Goal: Task Accomplishment & Management: Use online tool/utility

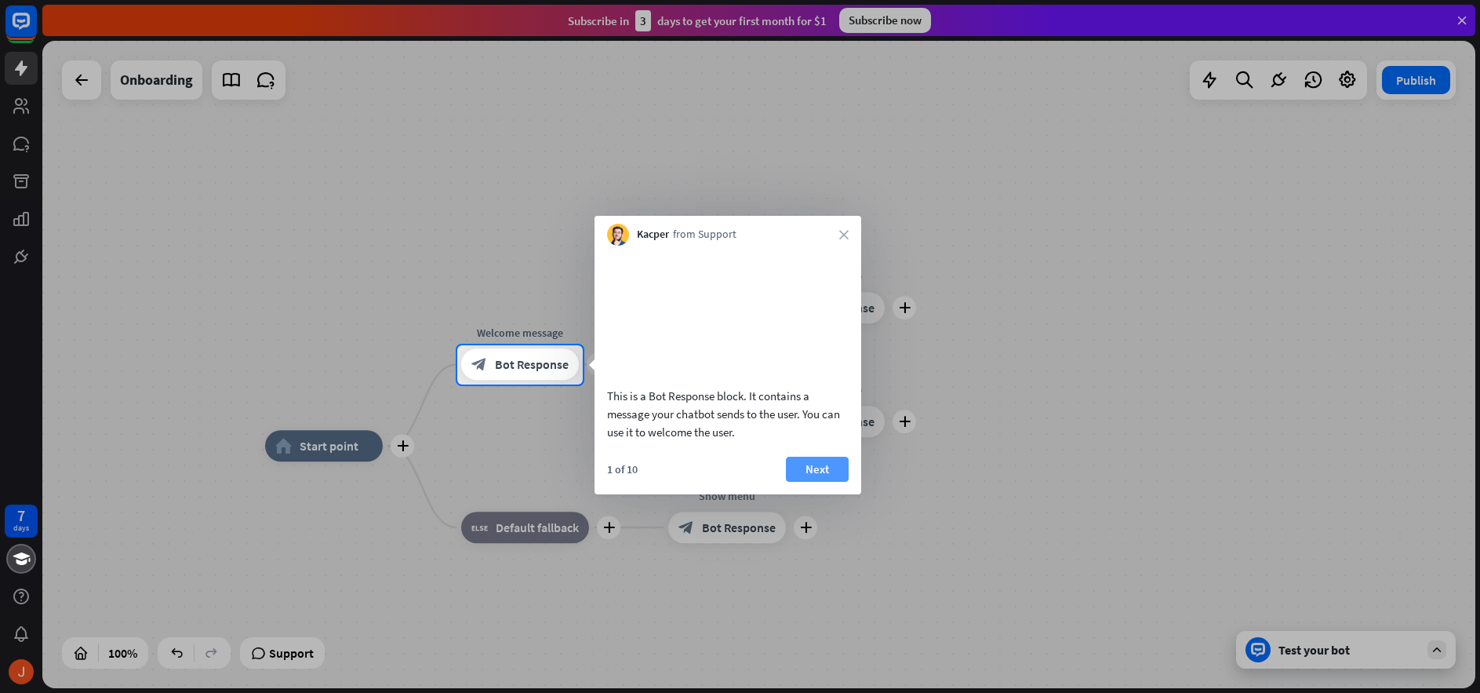
click at [819, 482] on button "Next" at bounding box center [817, 468] width 63 height 25
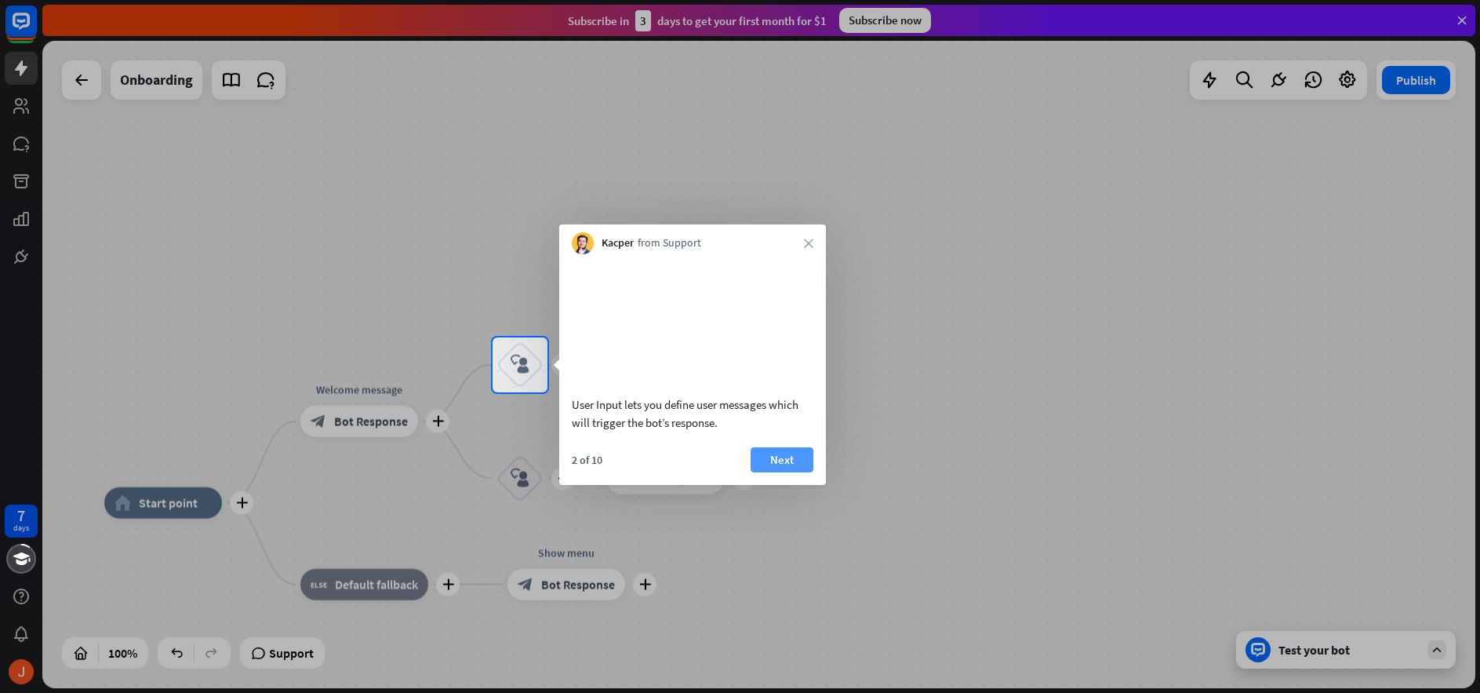
click at [782, 472] on button "Next" at bounding box center [782, 459] width 63 height 25
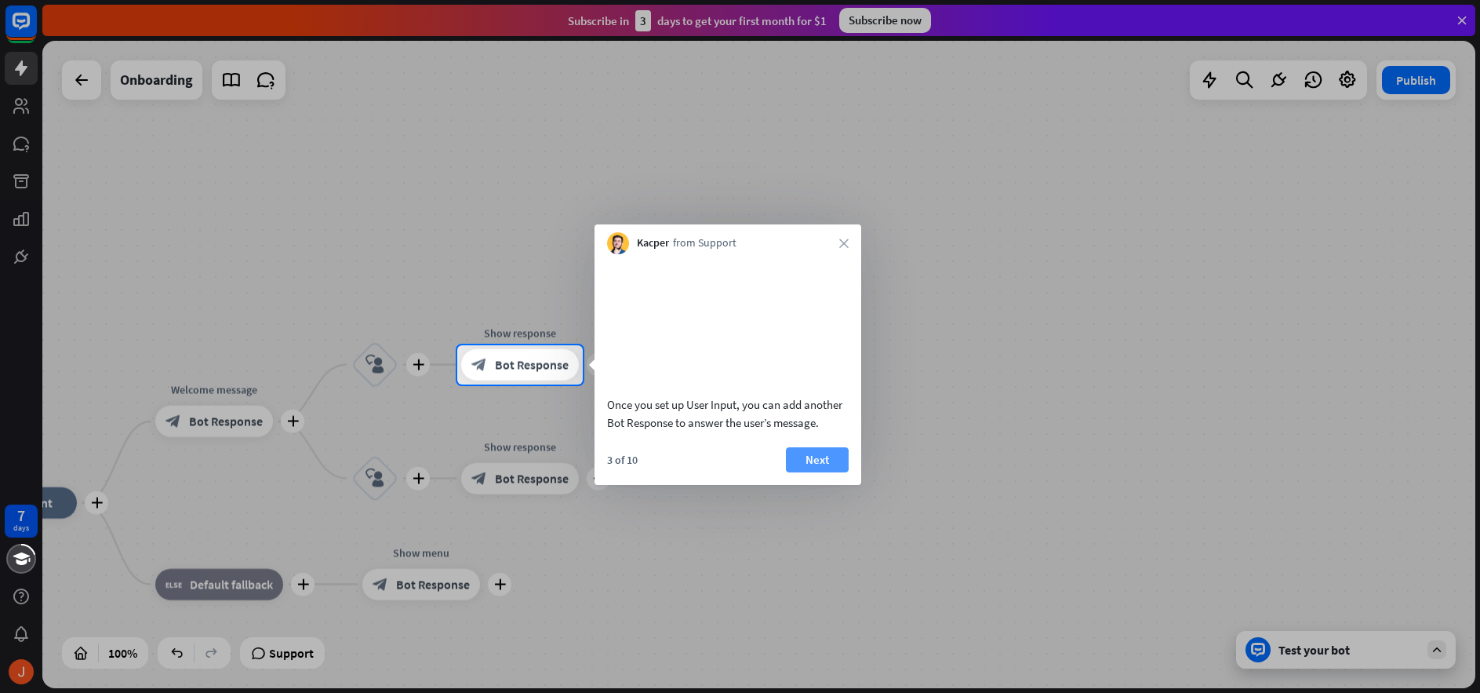
click at [810, 472] on button "Next" at bounding box center [817, 459] width 63 height 25
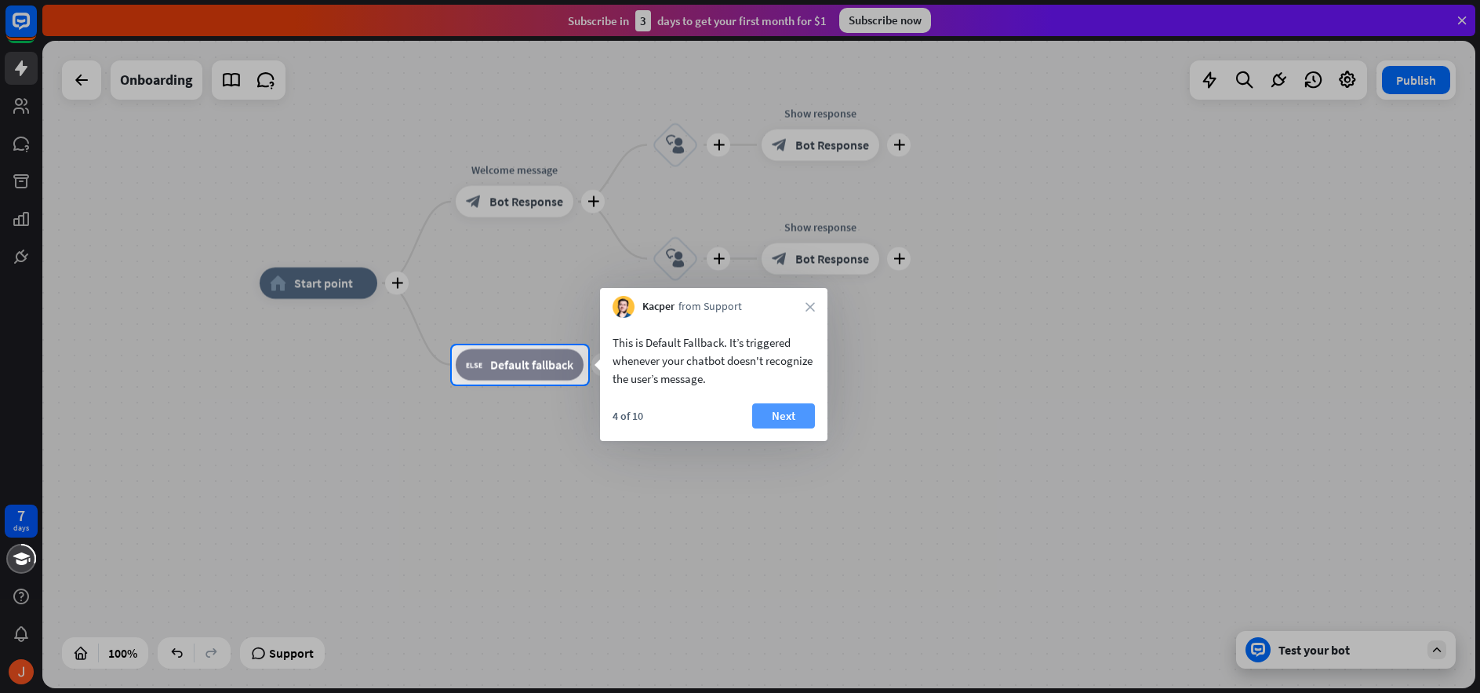
click at [795, 410] on button "Next" at bounding box center [783, 415] width 63 height 25
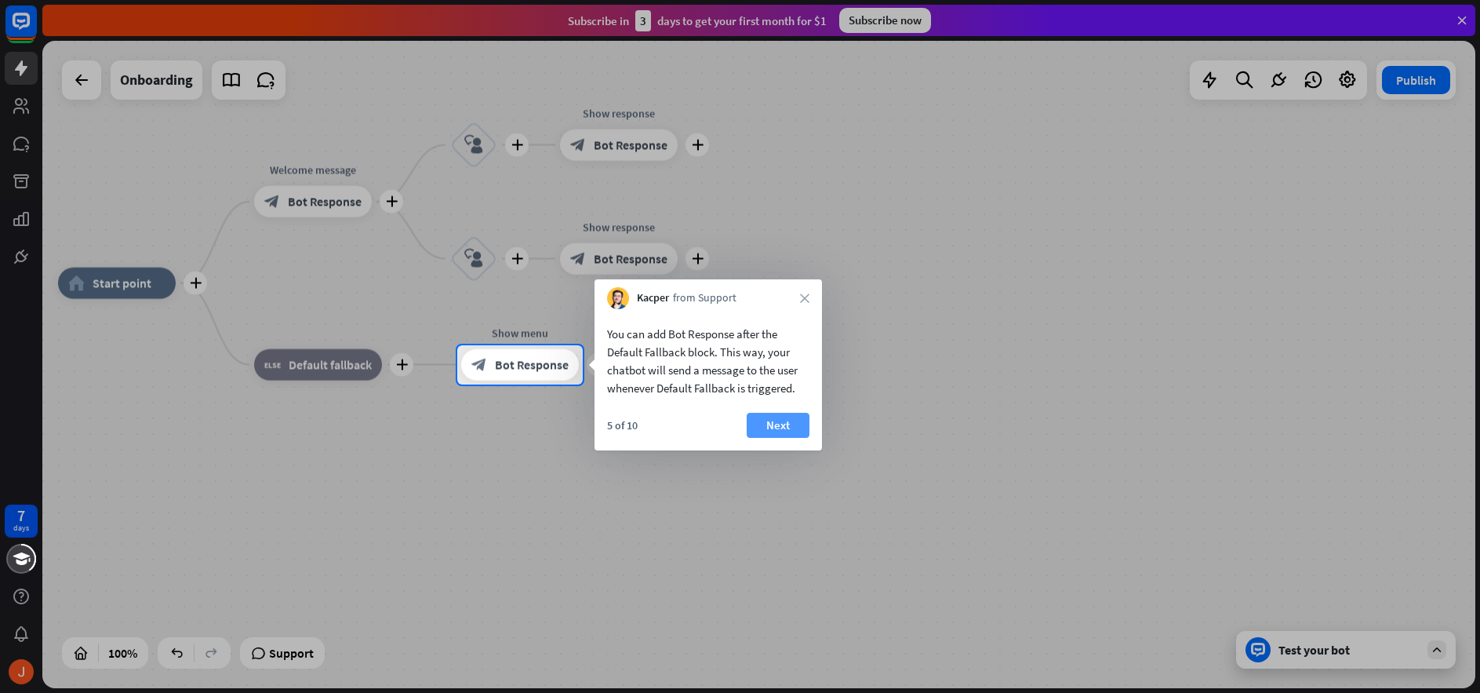
click at [778, 427] on button "Next" at bounding box center [778, 425] width 63 height 25
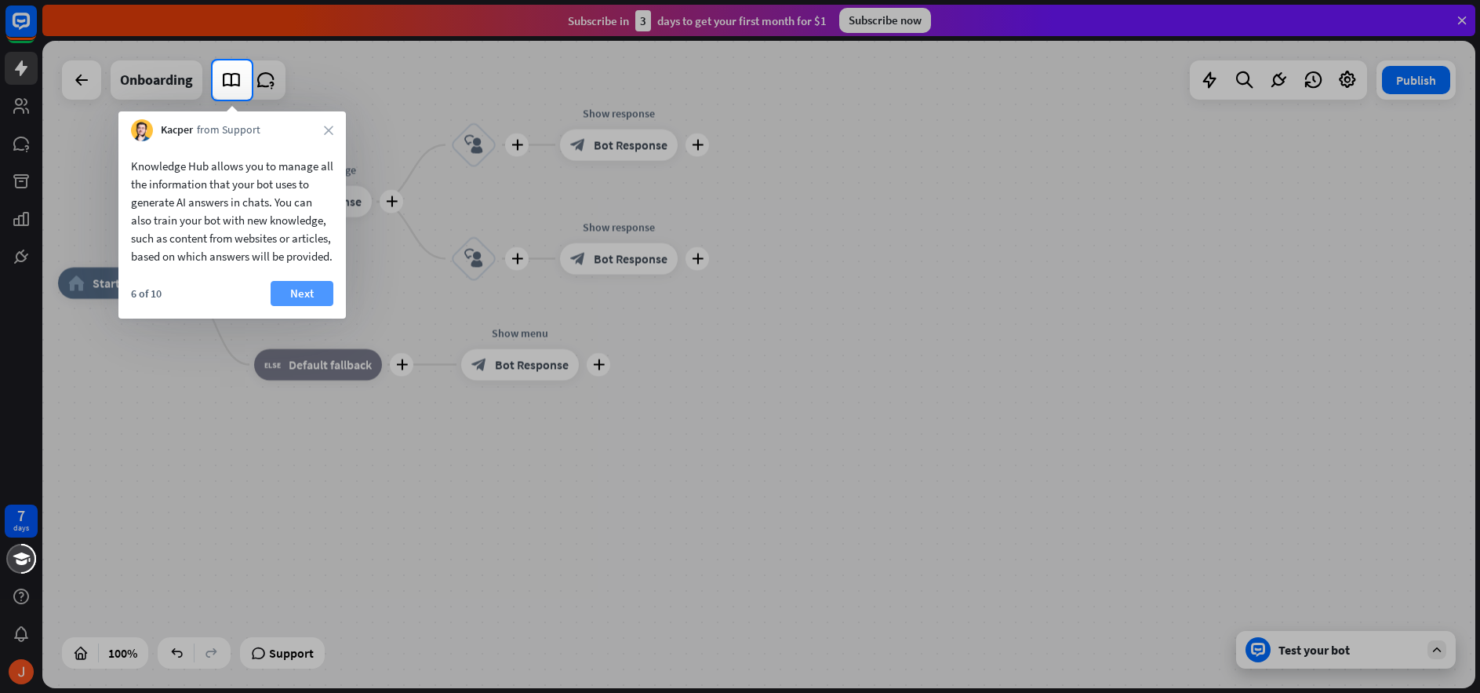
click at [312, 306] on button "Next" at bounding box center [302, 293] width 63 height 25
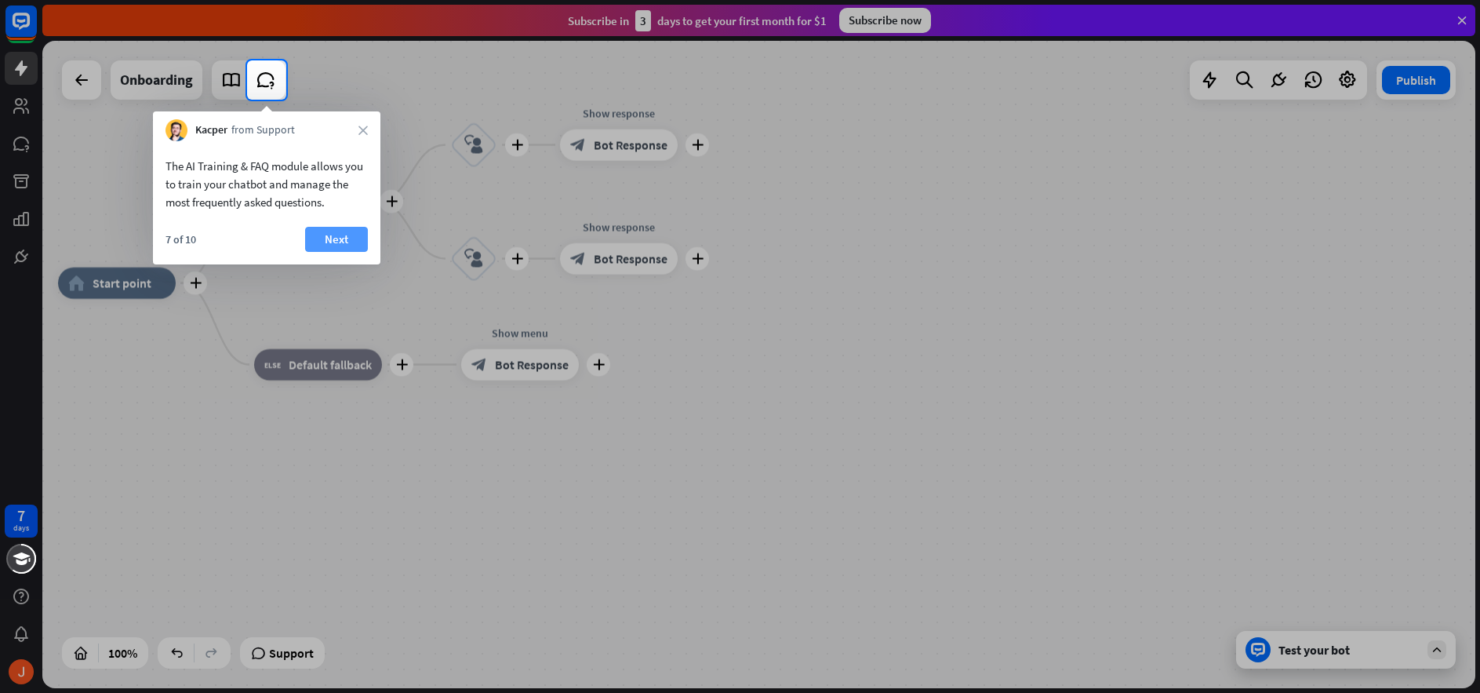
click at [326, 231] on button "Next" at bounding box center [336, 239] width 63 height 25
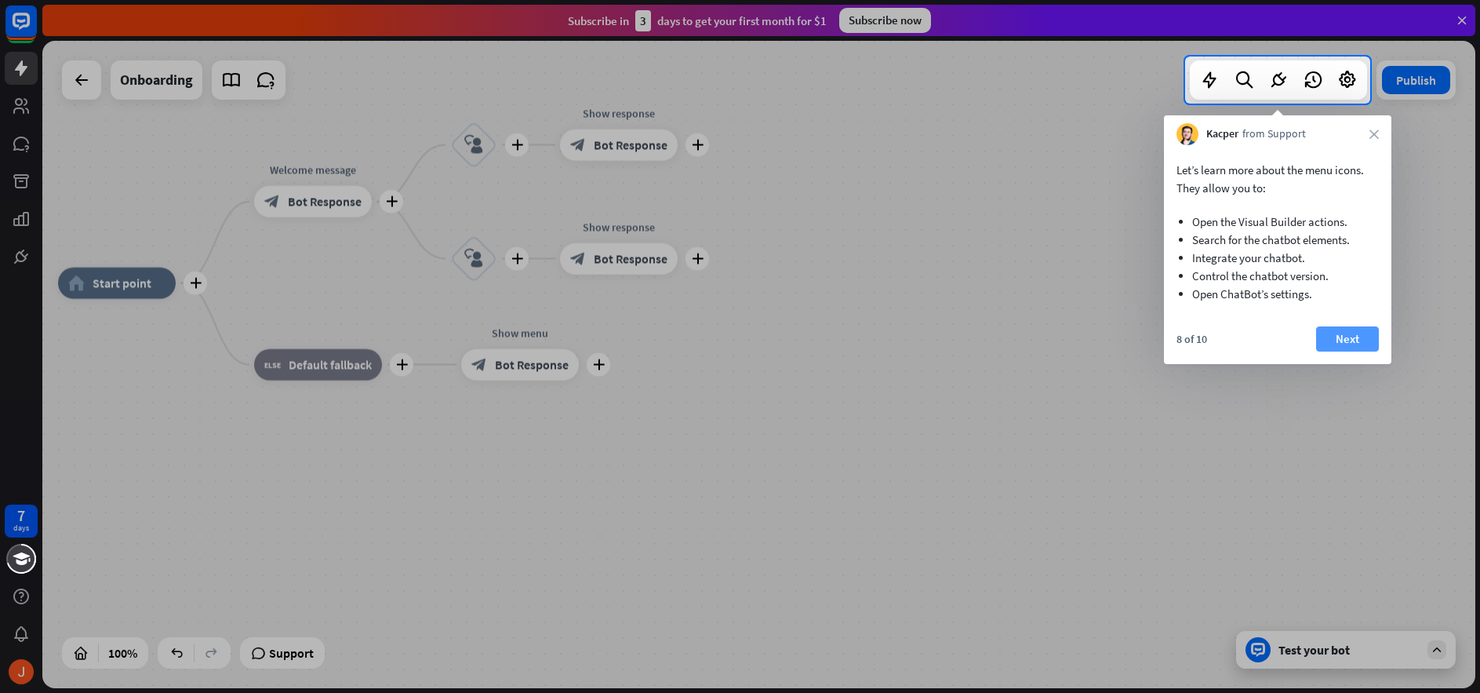
click at [1344, 339] on button "Next" at bounding box center [1347, 338] width 63 height 25
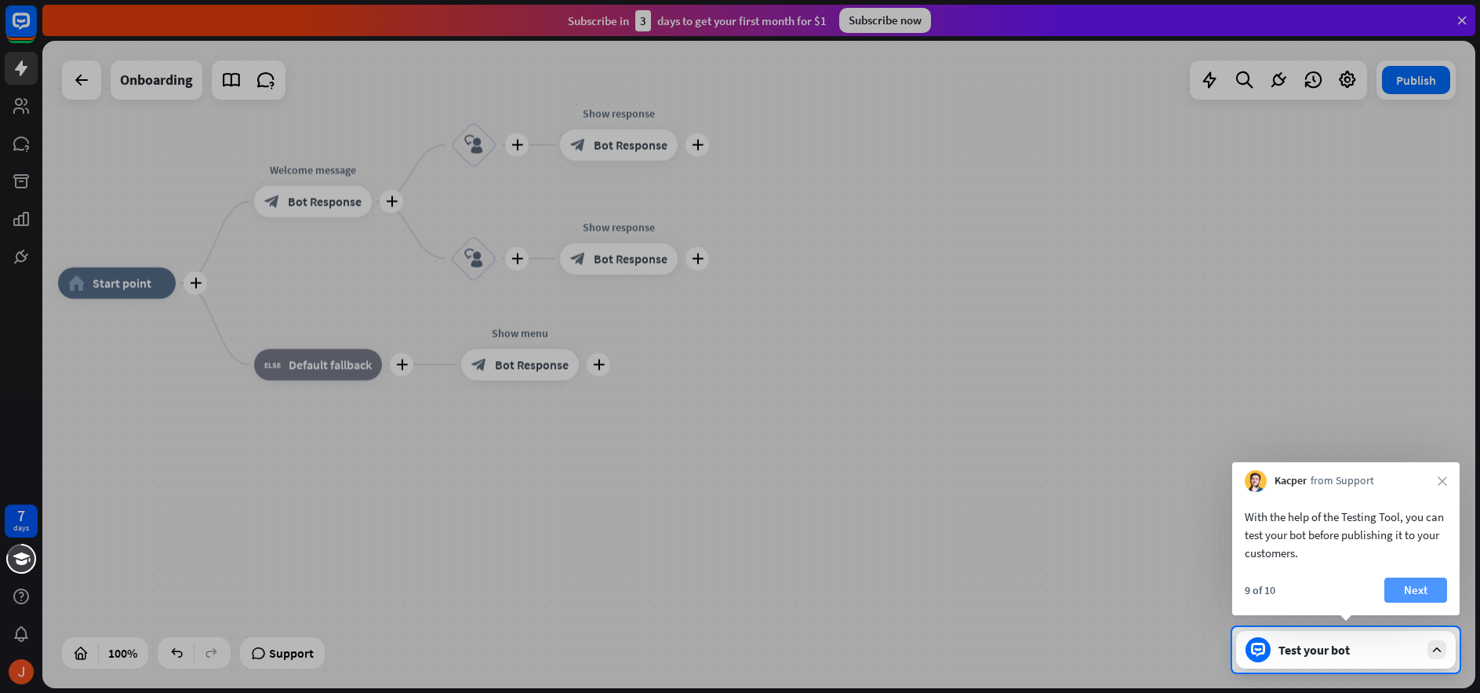
click at [1415, 586] on button "Next" at bounding box center [1415, 589] width 63 height 25
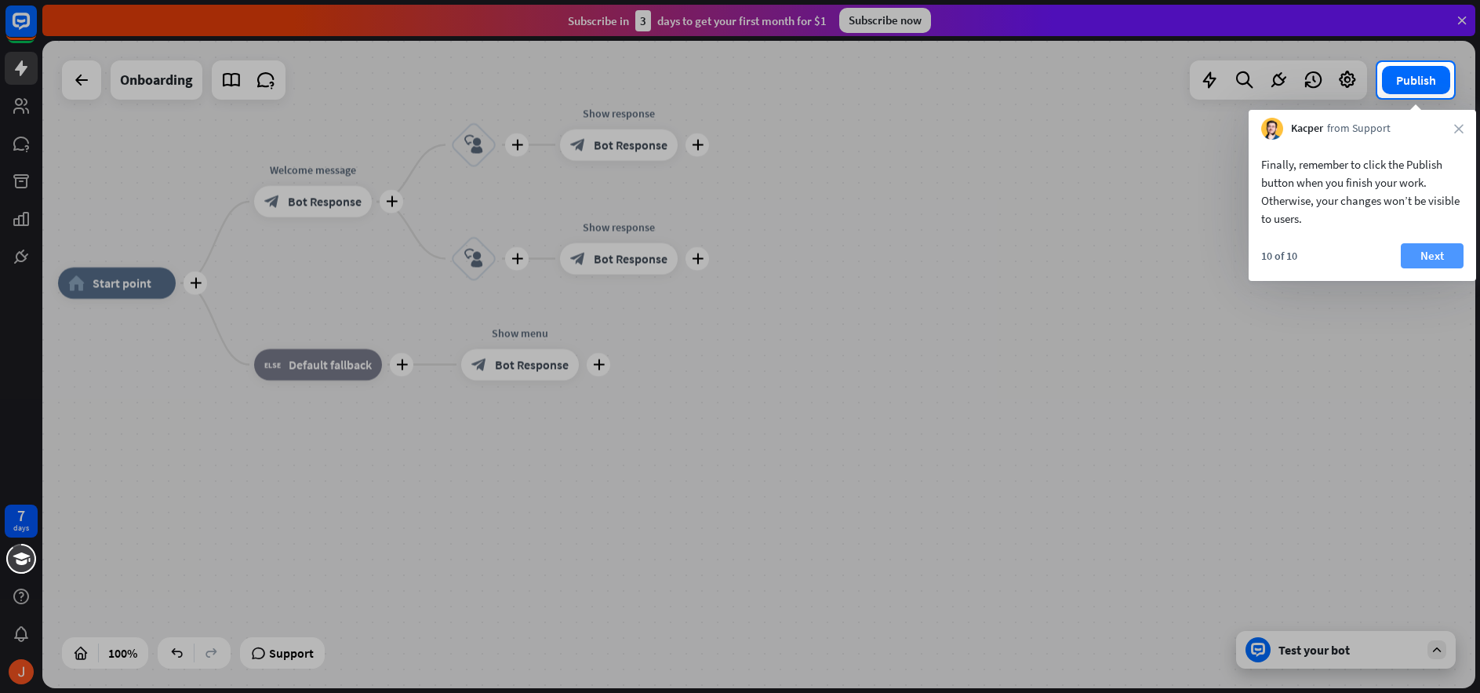
click at [1424, 258] on button "Next" at bounding box center [1432, 255] width 63 height 25
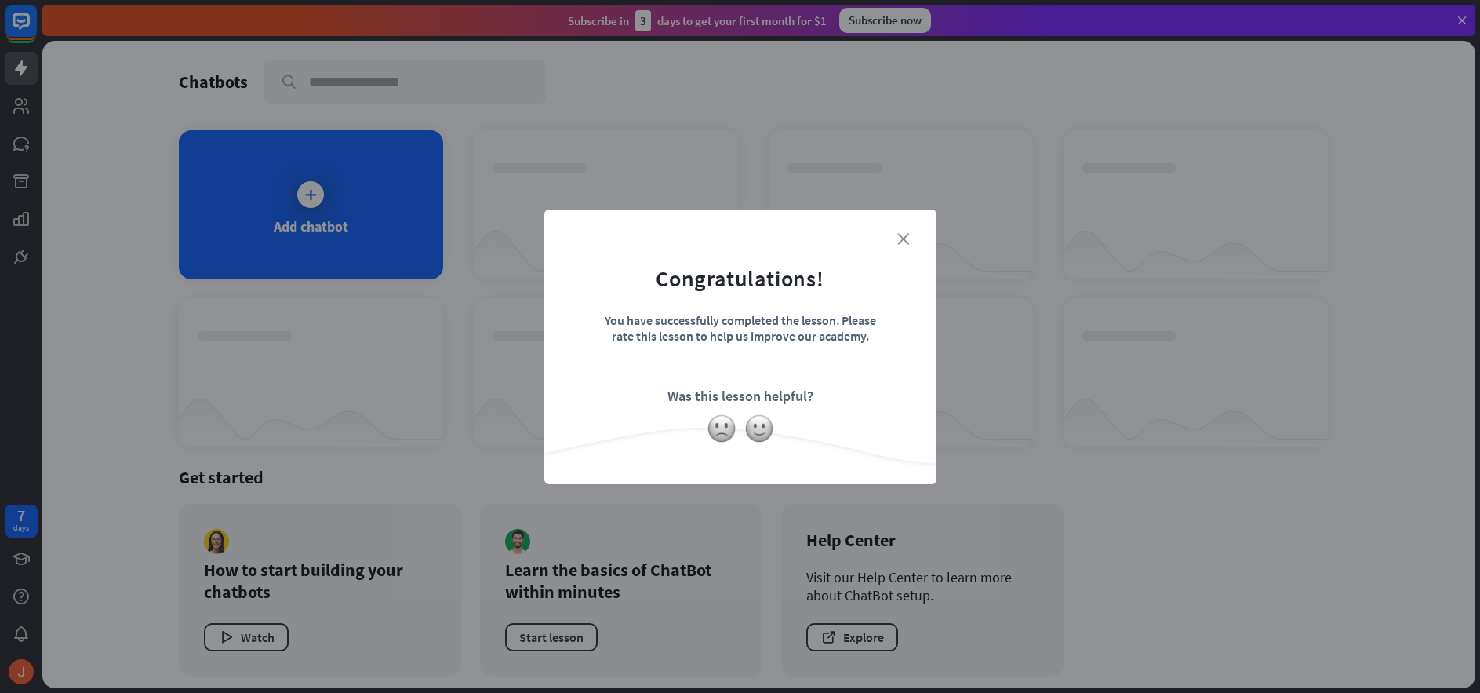
click at [904, 238] on icon "close" at bounding box center [903, 239] width 12 height 12
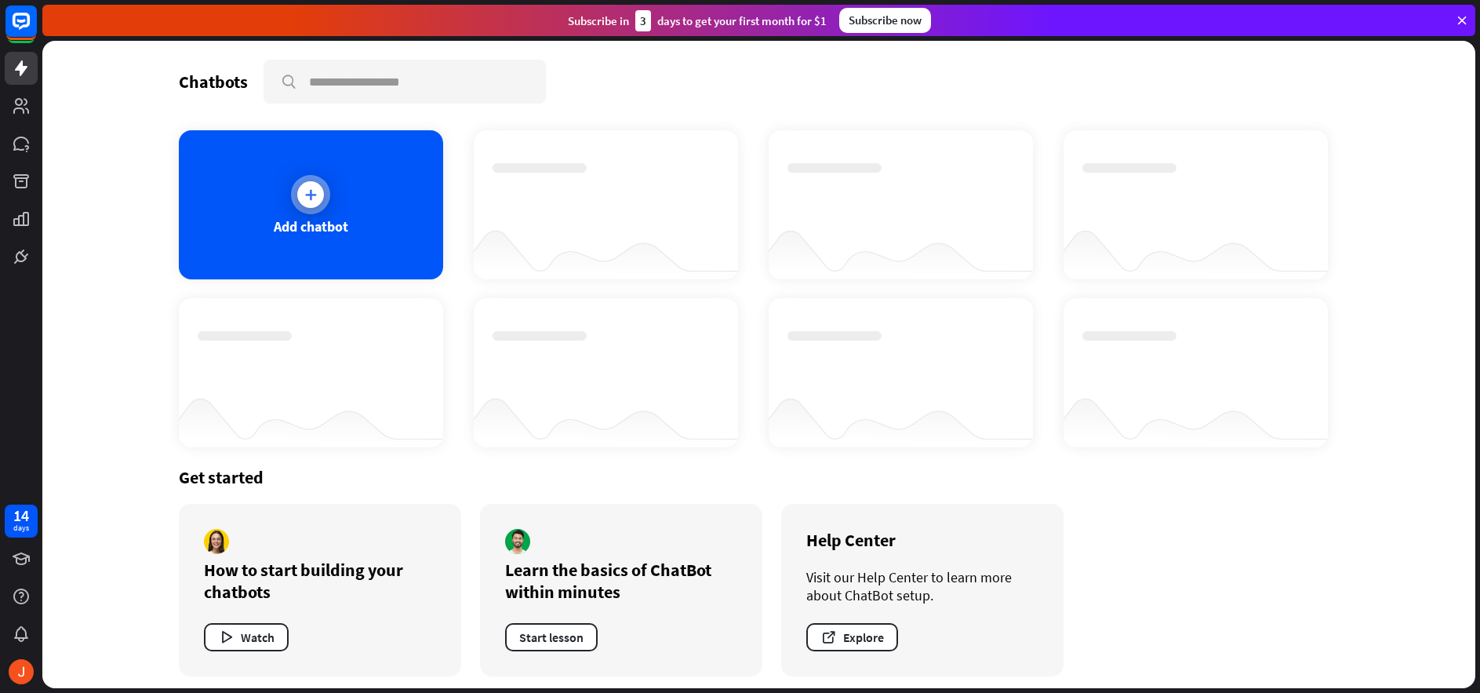
click at [307, 196] on icon at bounding box center [311, 195] width 16 height 16
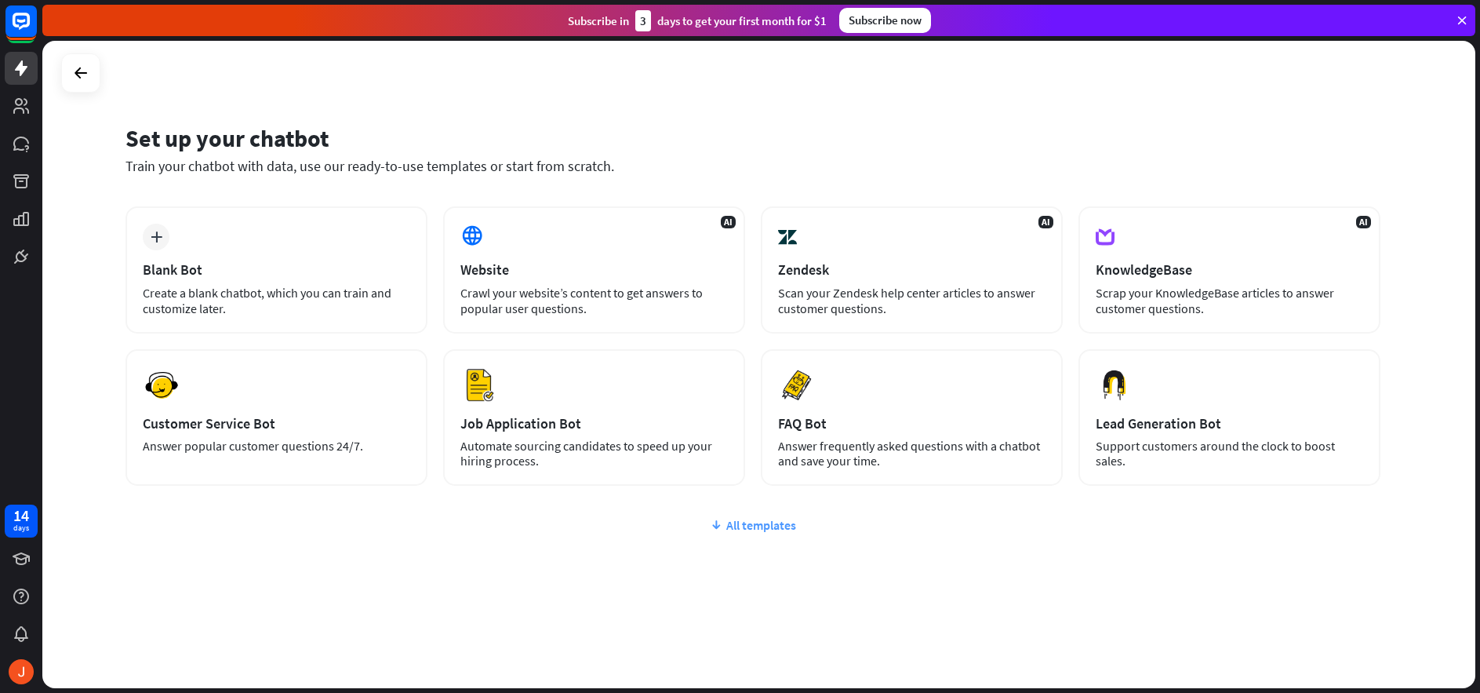
click at [744, 522] on div "All templates" at bounding box center [752, 525] width 1255 height 16
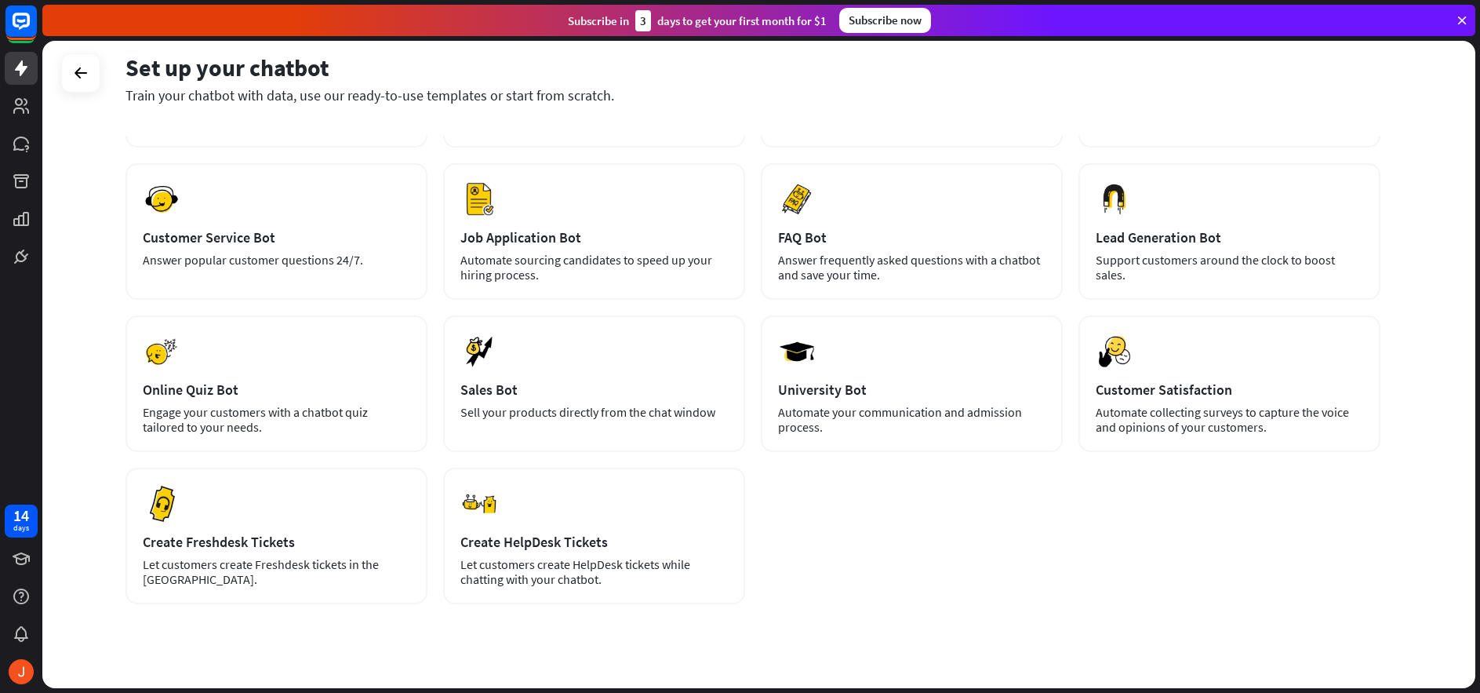
scroll to position [212, 0]
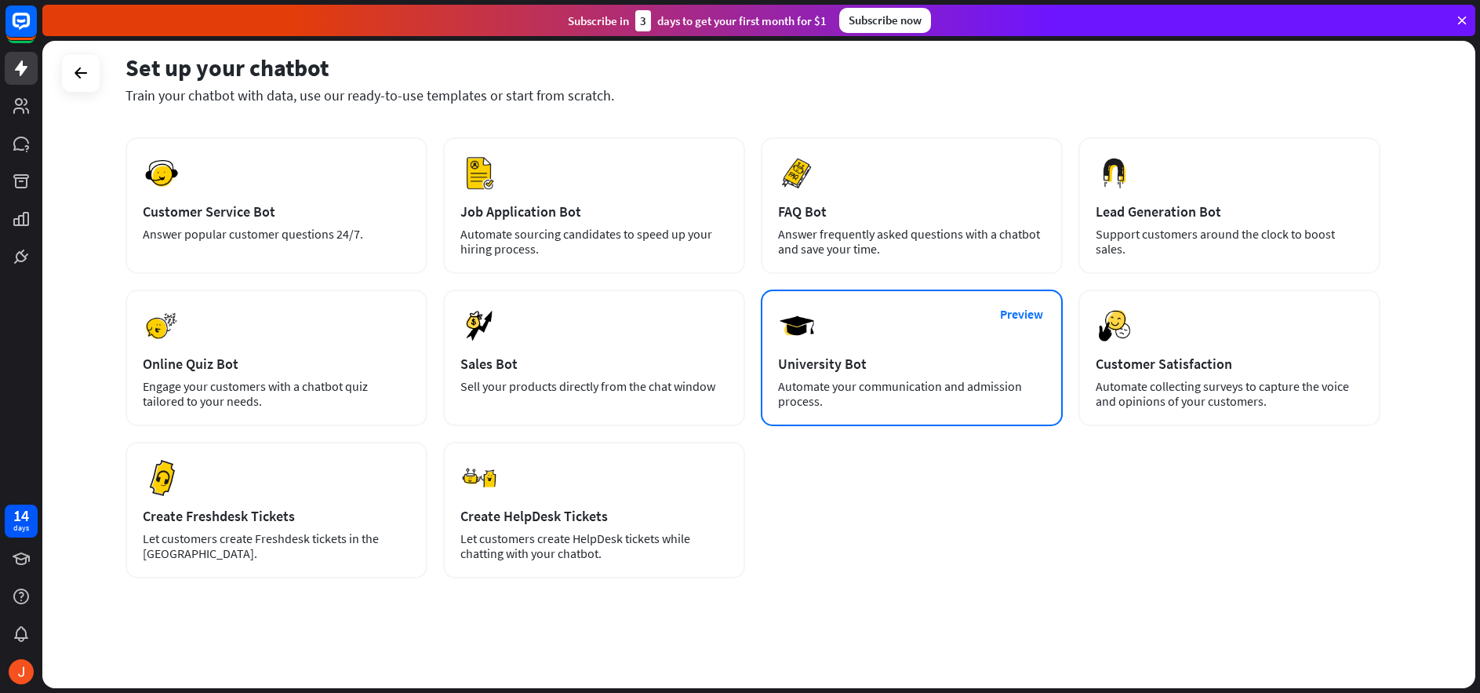
click at [823, 355] on div "University Bot" at bounding box center [911, 364] width 267 height 18
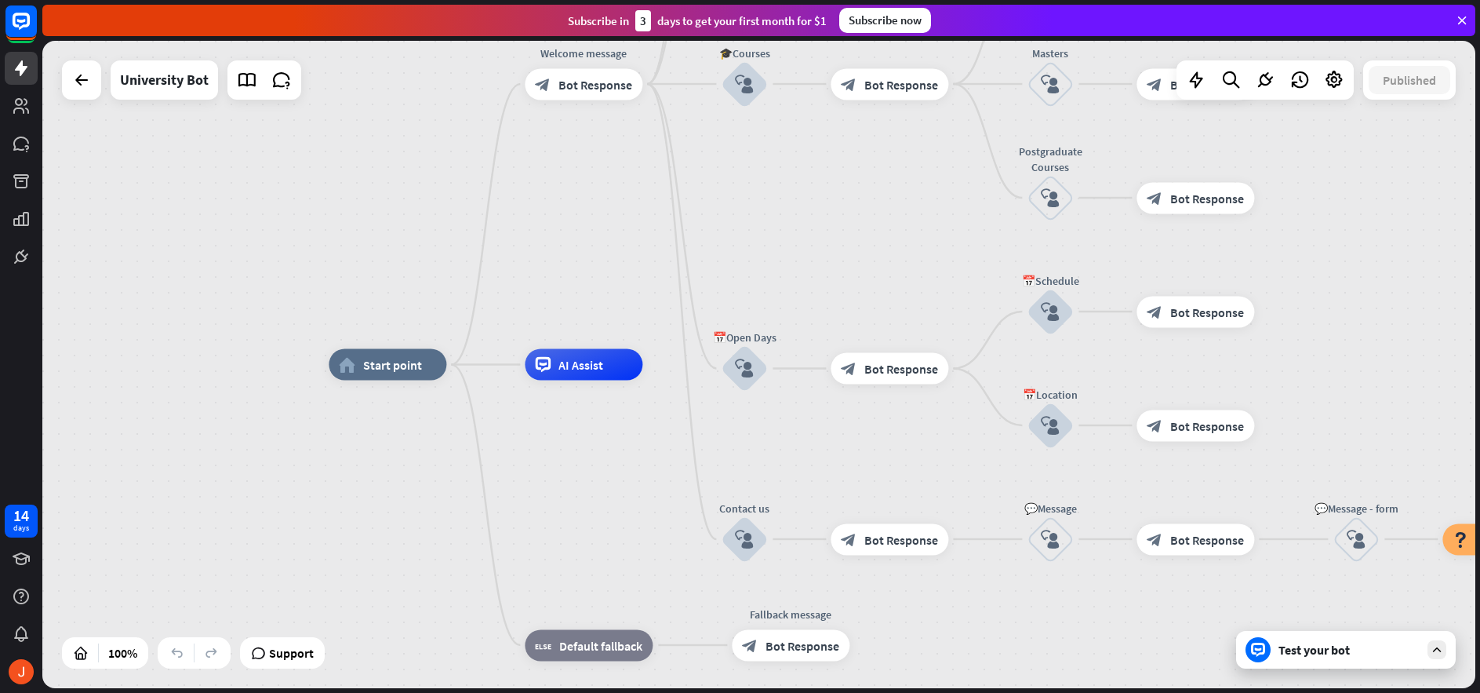
click at [758, 22] on div "Subscribe [DATE] to get your first month for $1" at bounding box center [697, 20] width 259 height 21
click at [1417, 199] on div "home_2 Start point Welcome message block_bot_response Bot Response ✨Main menu b…" at bounding box center [758, 364] width 1433 height 647
click at [278, 651] on span "Support" at bounding box center [291, 652] width 45 height 25
click at [238, 89] on icon at bounding box center [247, 80] width 20 height 20
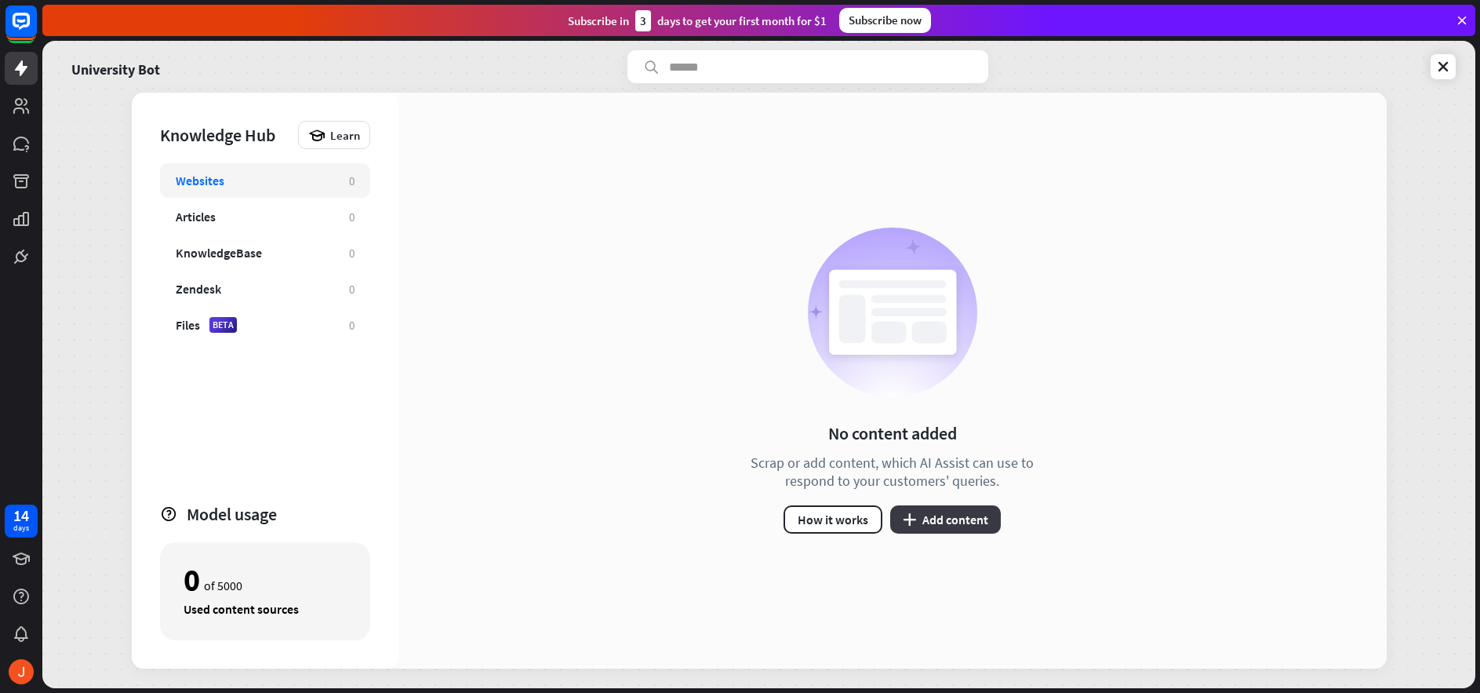
click at [948, 520] on button "plus Add content" at bounding box center [945, 519] width 111 height 28
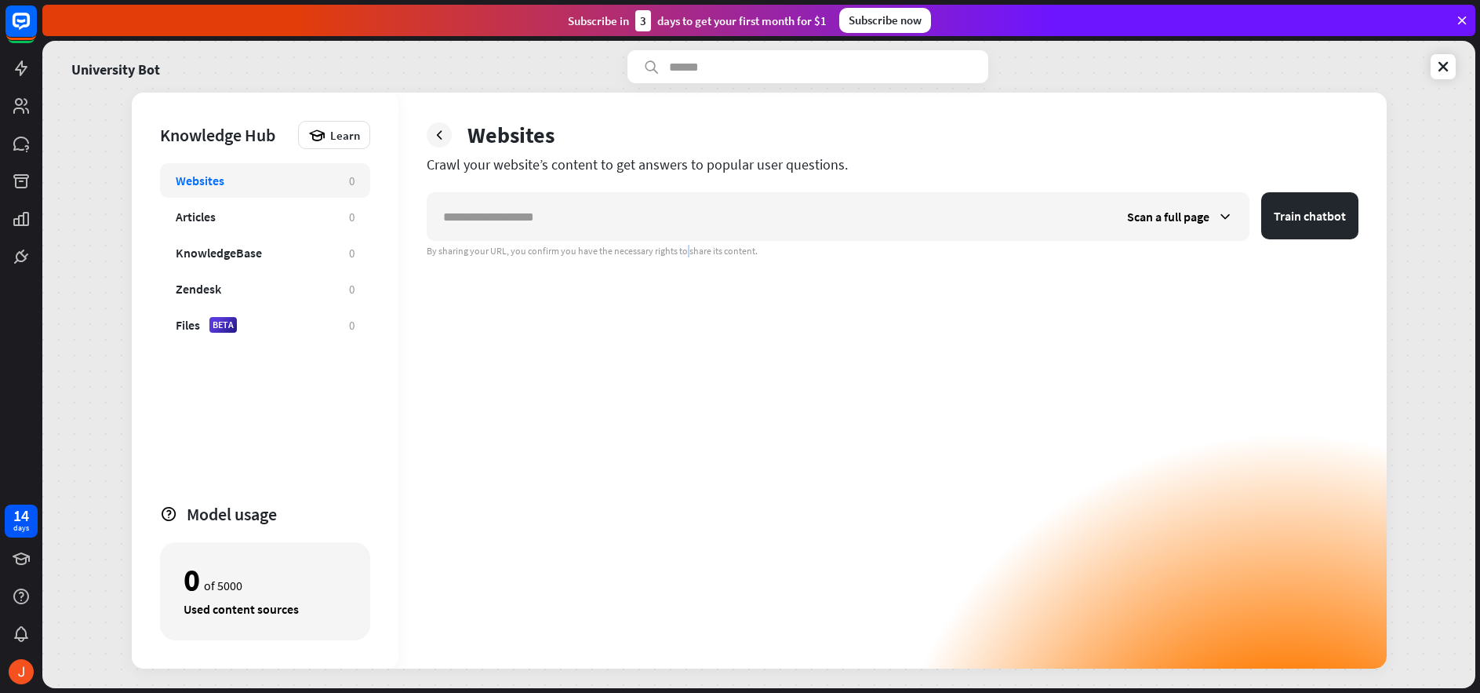
click at [653, 478] on div "Scan a full page Train chatbot By sharing your URL, you confirm you have the ne…" at bounding box center [893, 430] width 932 height 476
click at [178, 215] on div "Articles" at bounding box center [196, 217] width 40 height 16
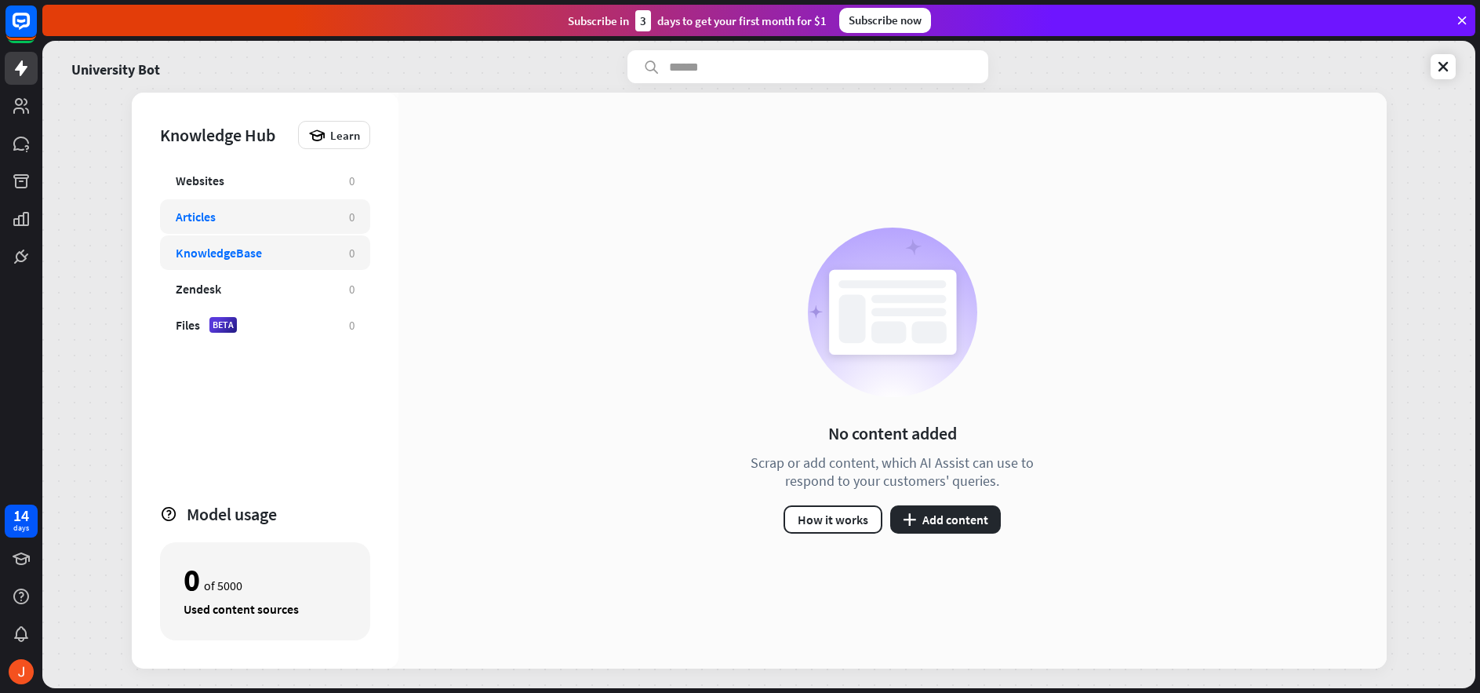
click at [205, 249] on div "KnowledgeBase" at bounding box center [219, 253] width 86 height 16
click at [210, 296] on div "Zendesk" at bounding box center [198, 289] width 45 height 16
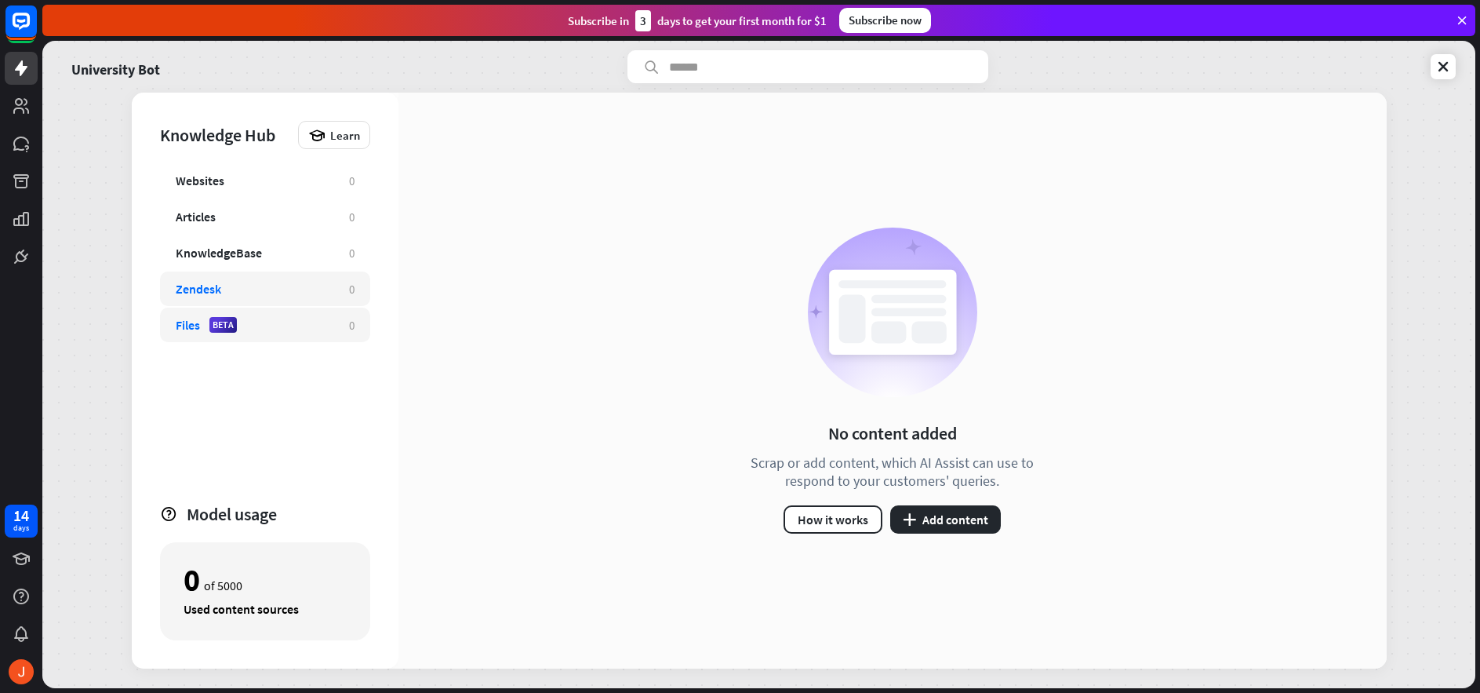
click at [189, 330] on div "Files" at bounding box center [188, 325] width 24 height 16
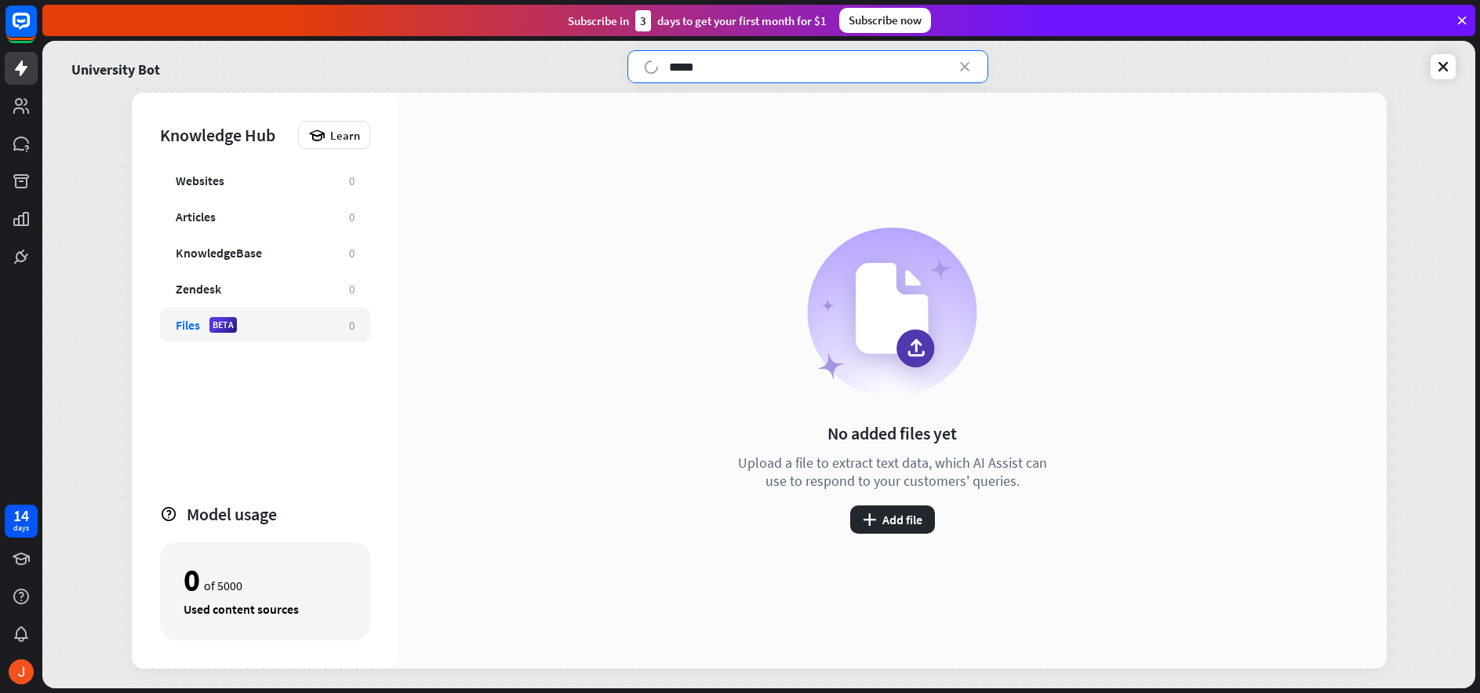
type input "*****"
